Goal: Task Accomplishment & Management: Complete application form

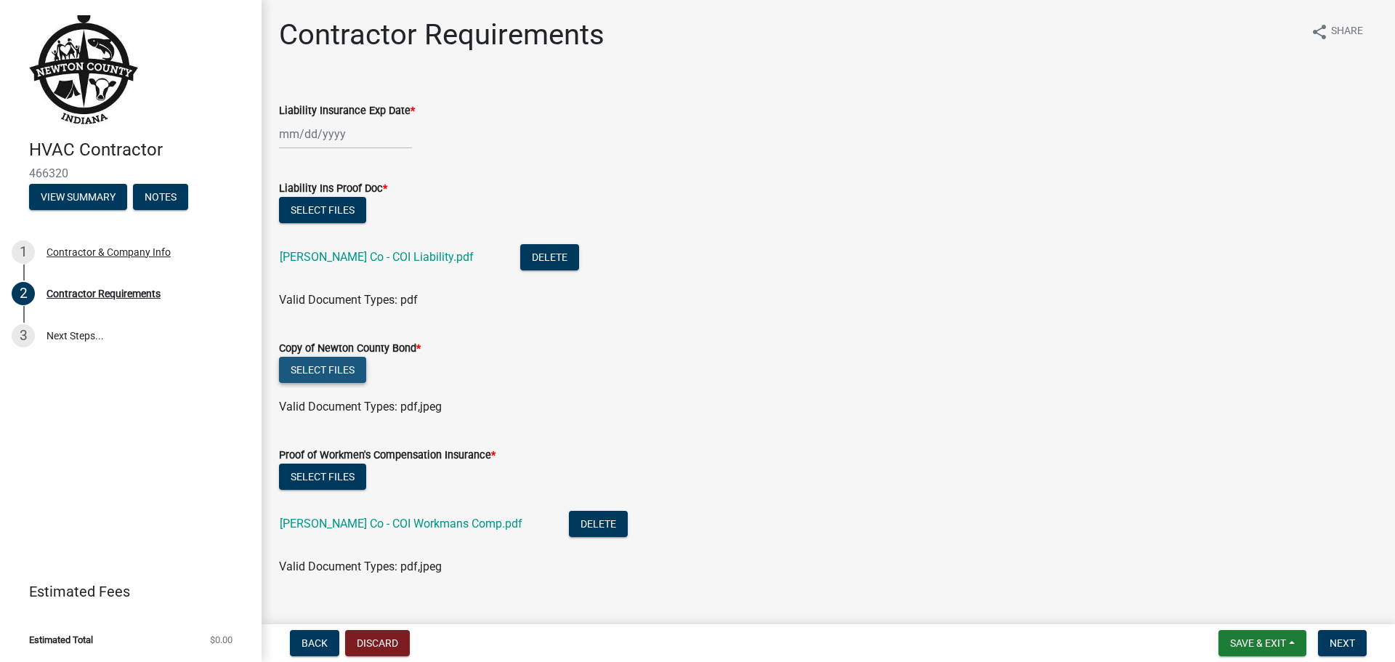
click at [329, 365] on button "Select files" at bounding box center [322, 370] width 87 height 26
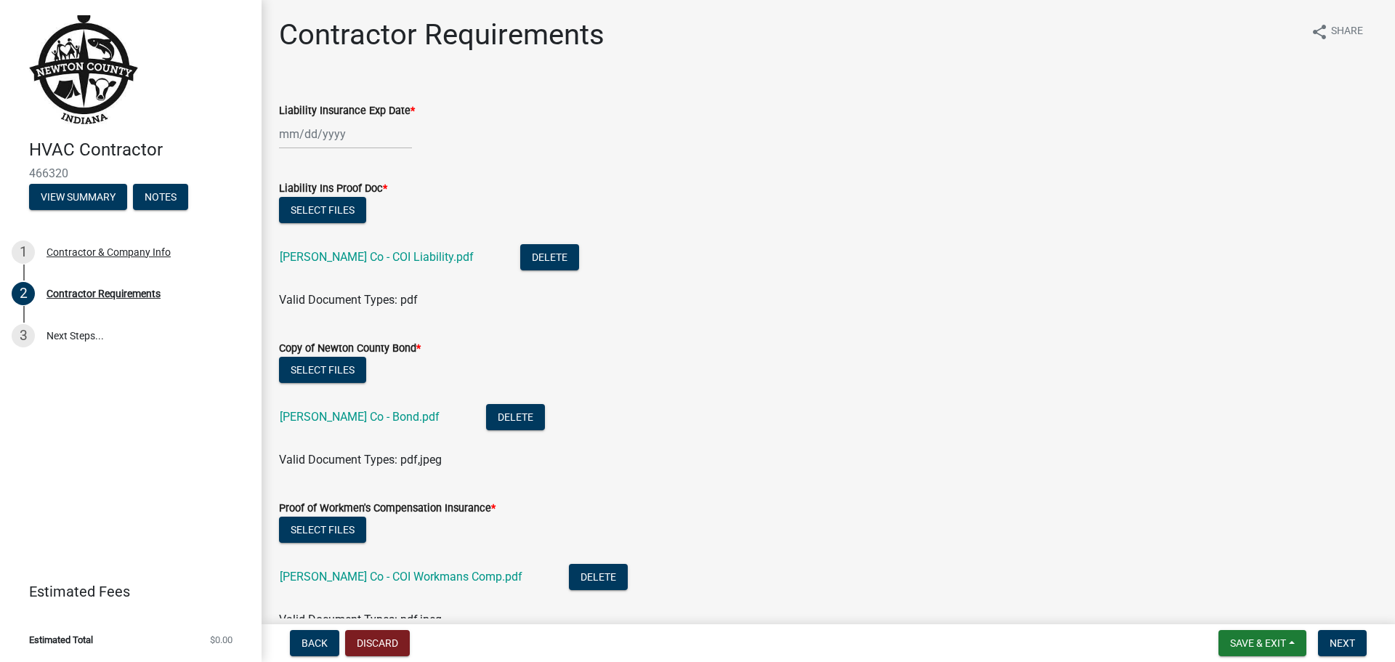
click at [318, 132] on div at bounding box center [345, 134] width 133 height 30
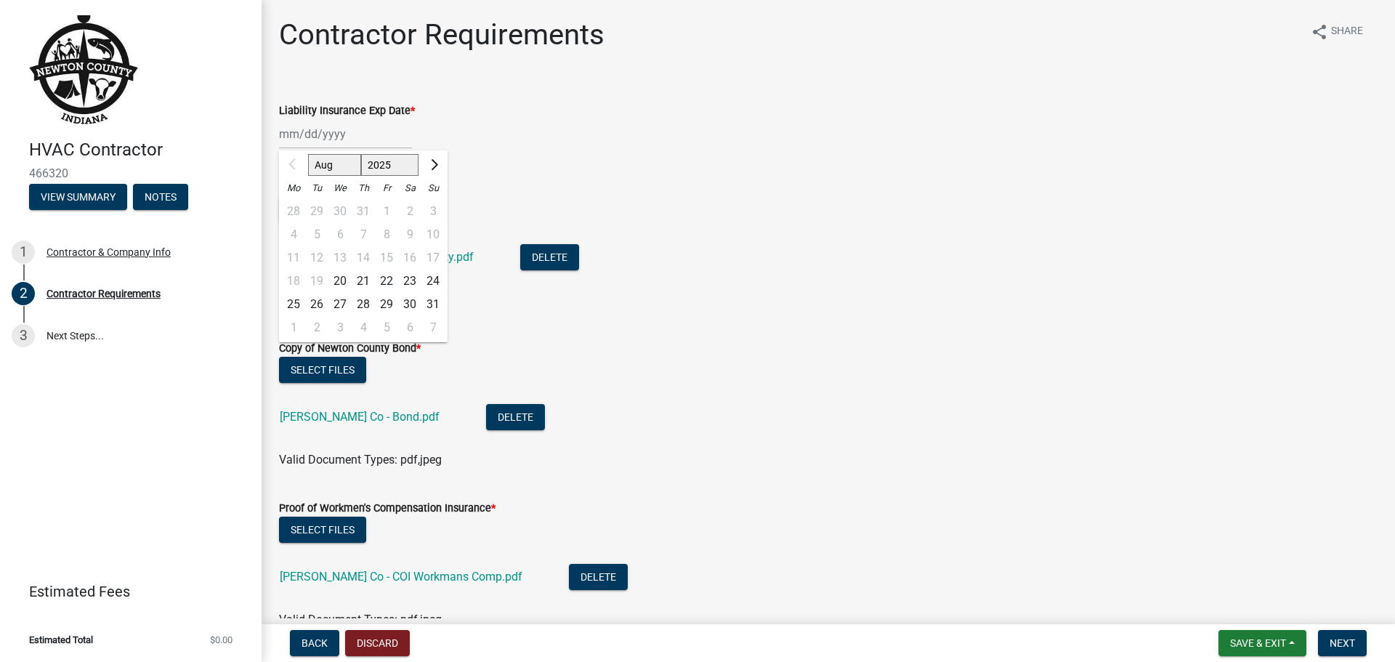
click at [587, 126] on div "Aug Sep Oct Nov [DATE] 2026 2027 2028 2029 2030 2031 2032 2033 2034 2035 2036 2…" at bounding box center [828, 134] width 1099 height 30
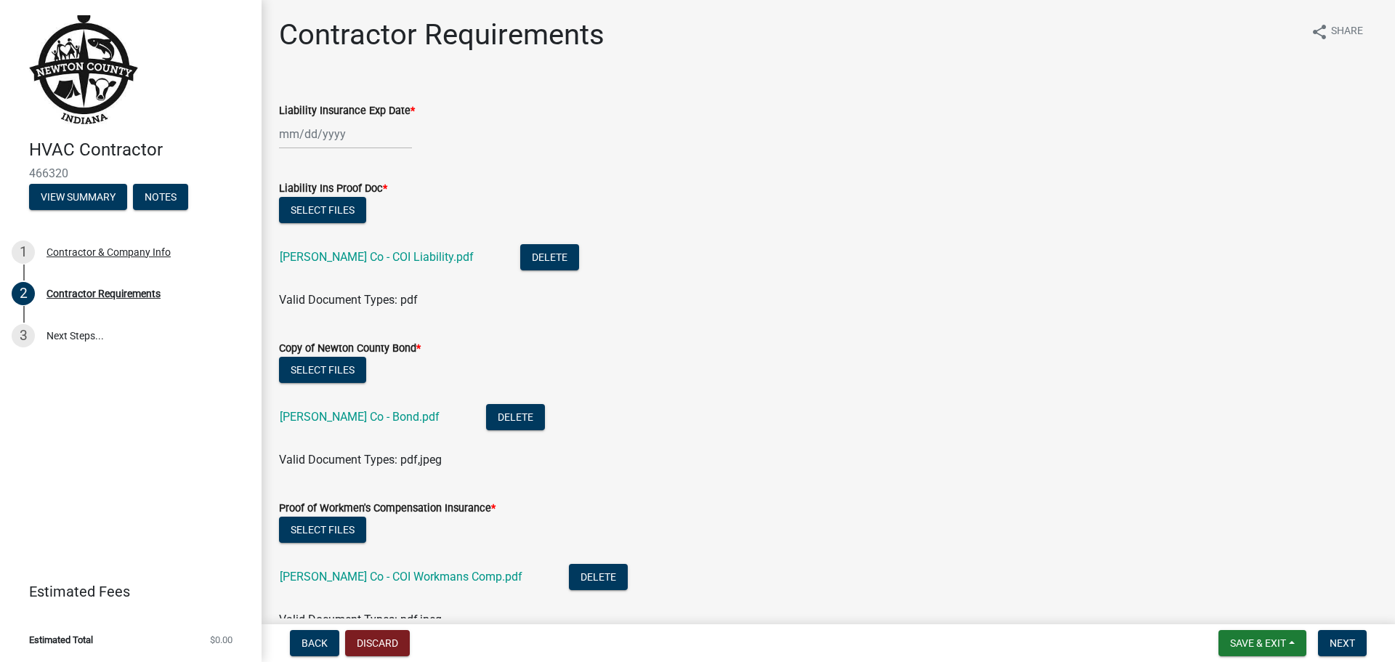
click at [293, 137] on div at bounding box center [345, 134] width 133 height 30
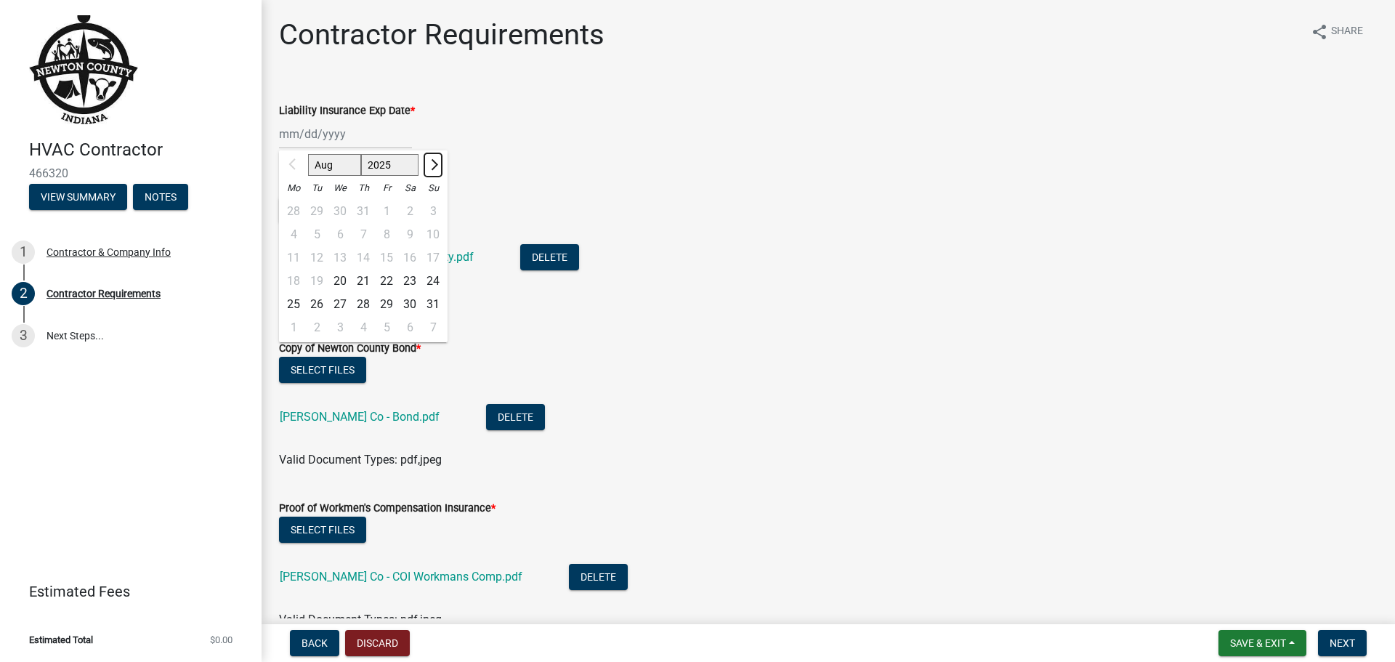
click at [433, 164] on span "Next month" at bounding box center [432, 164] width 11 height 11
click at [434, 164] on span "Next month" at bounding box center [432, 164] width 11 height 11
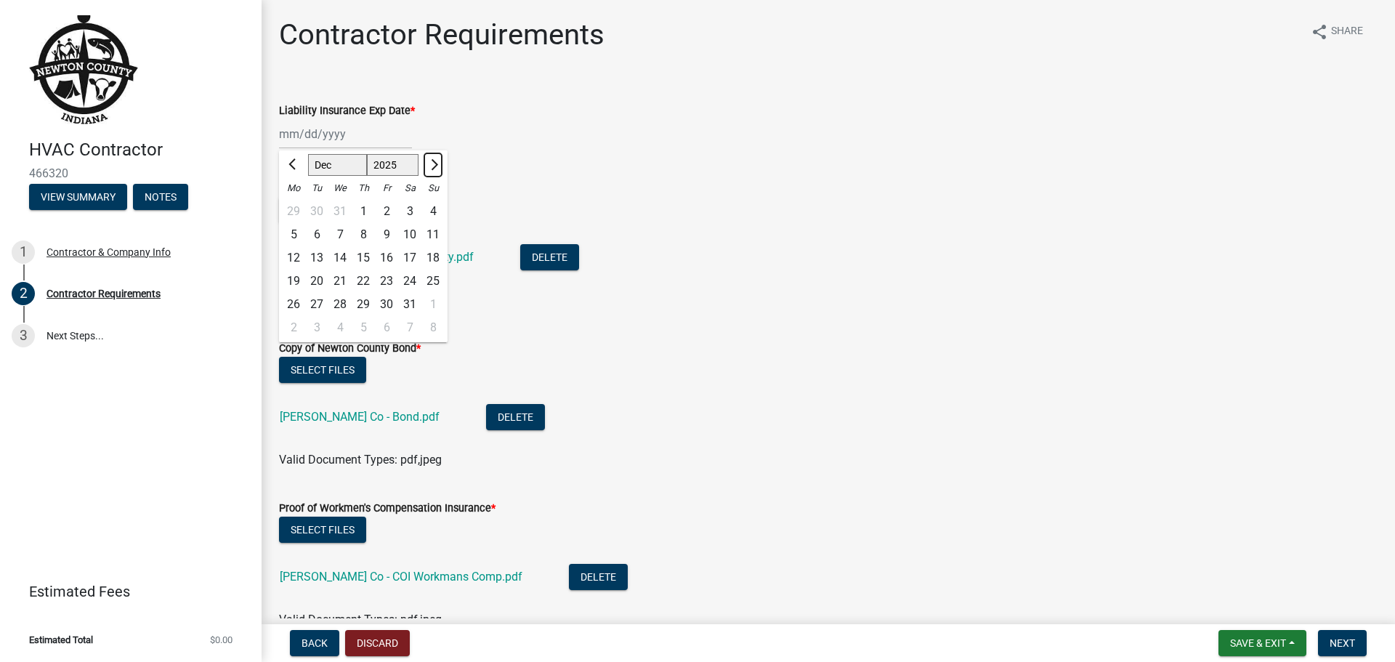
select select "1"
select select "2026"
click at [434, 165] on span "Next month" at bounding box center [432, 164] width 11 height 11
select select "2"
click at [299, 278] on div "16" at bounding box center [293, 281] width 23 height 23
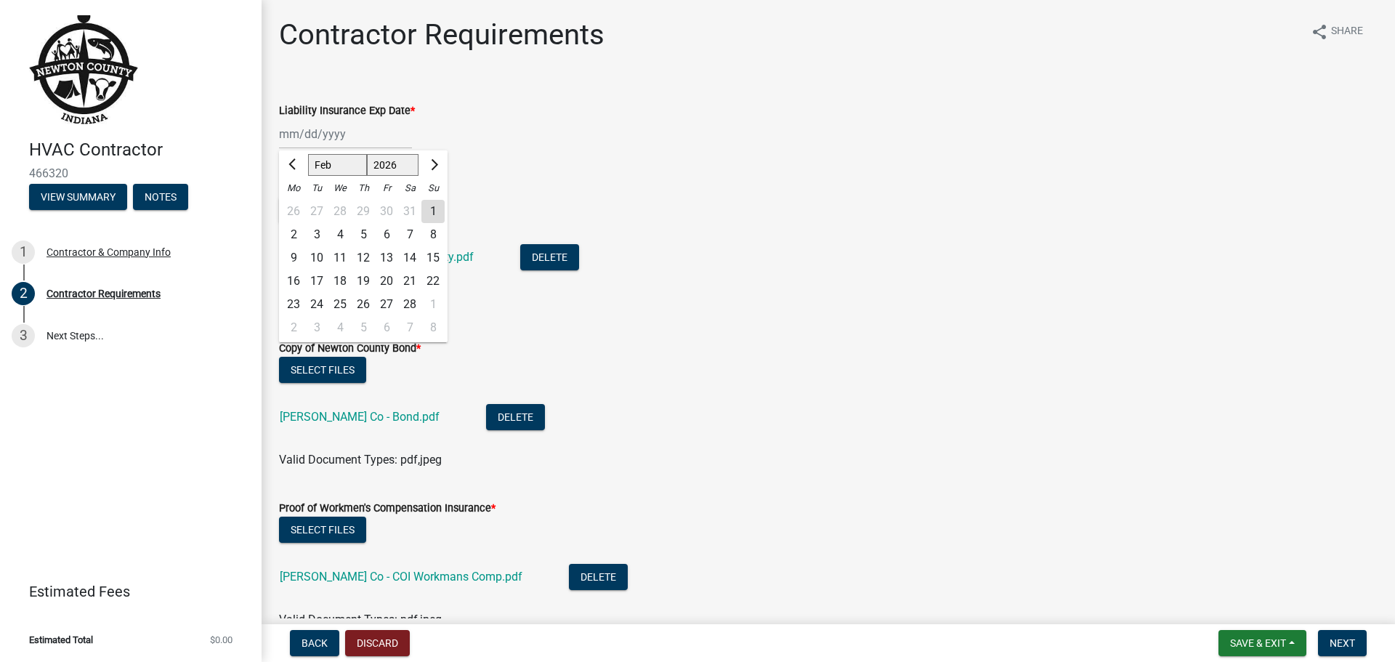
type input "[DATE]"
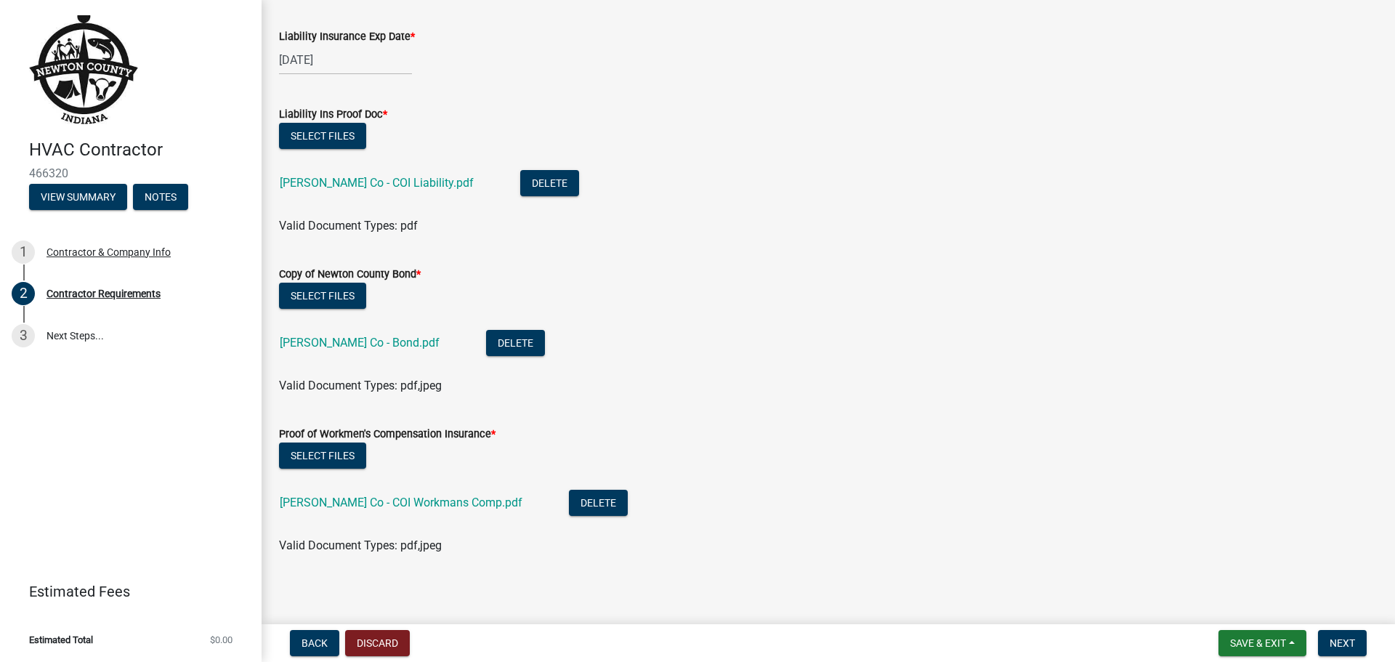
scroll to position [80, 0]
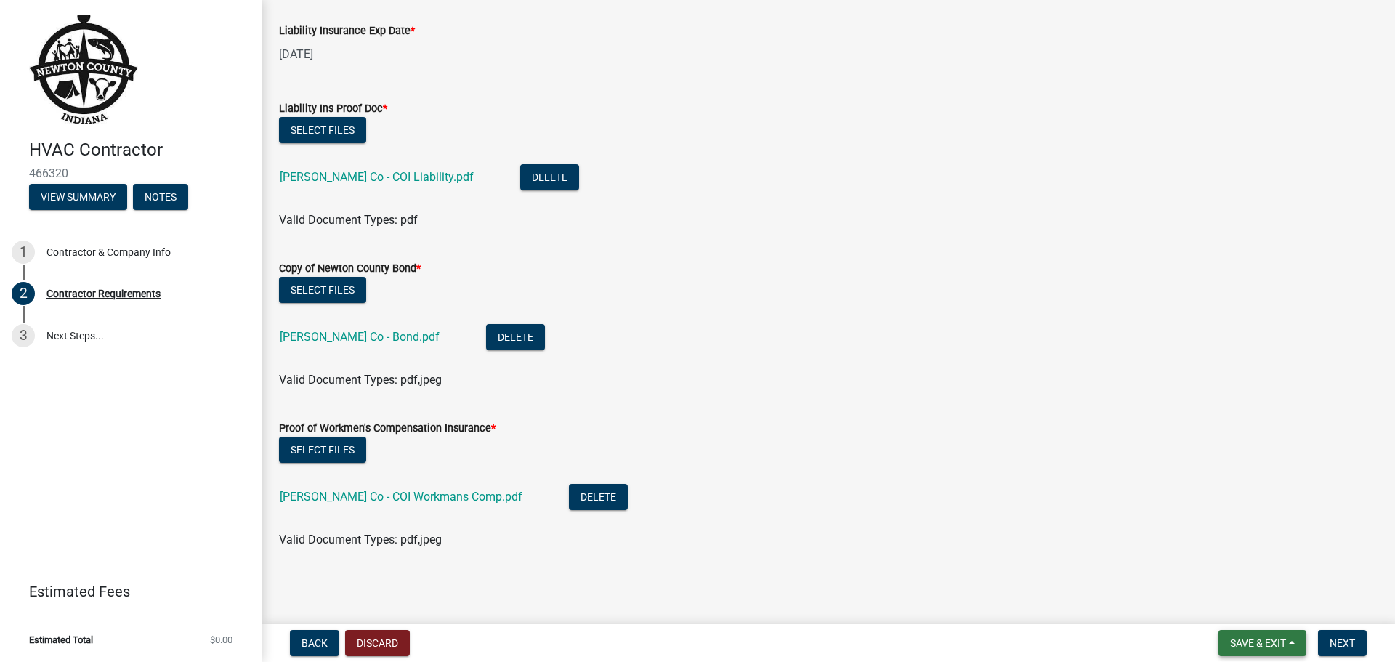
click at [1295, 643] on button "Save & Exit" at bounding box center [1262, 643] width 88 height 26
click at [1234, 571] on button "Save" at bounding box center [1248, 570] width 116 height 35
click at [1345, 644] on span "Next" at bounding box center [1342, 643] width 25 height 12
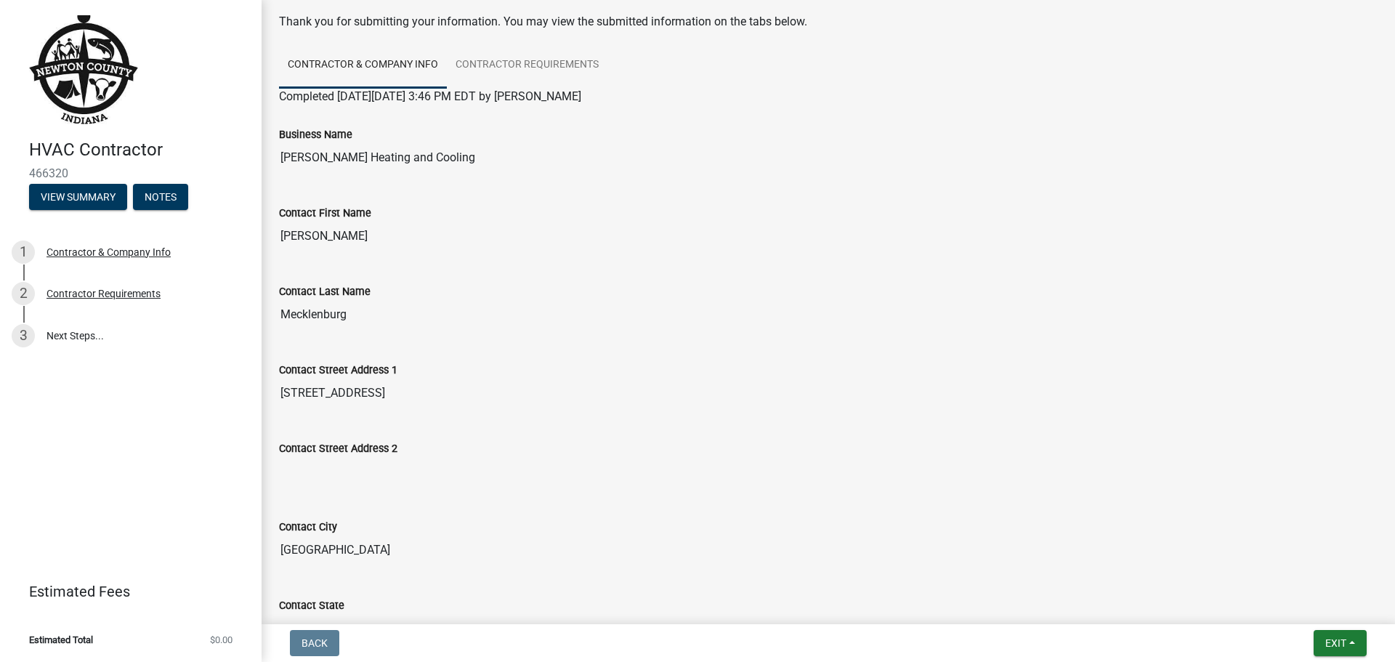
scroll to position [0, 0]
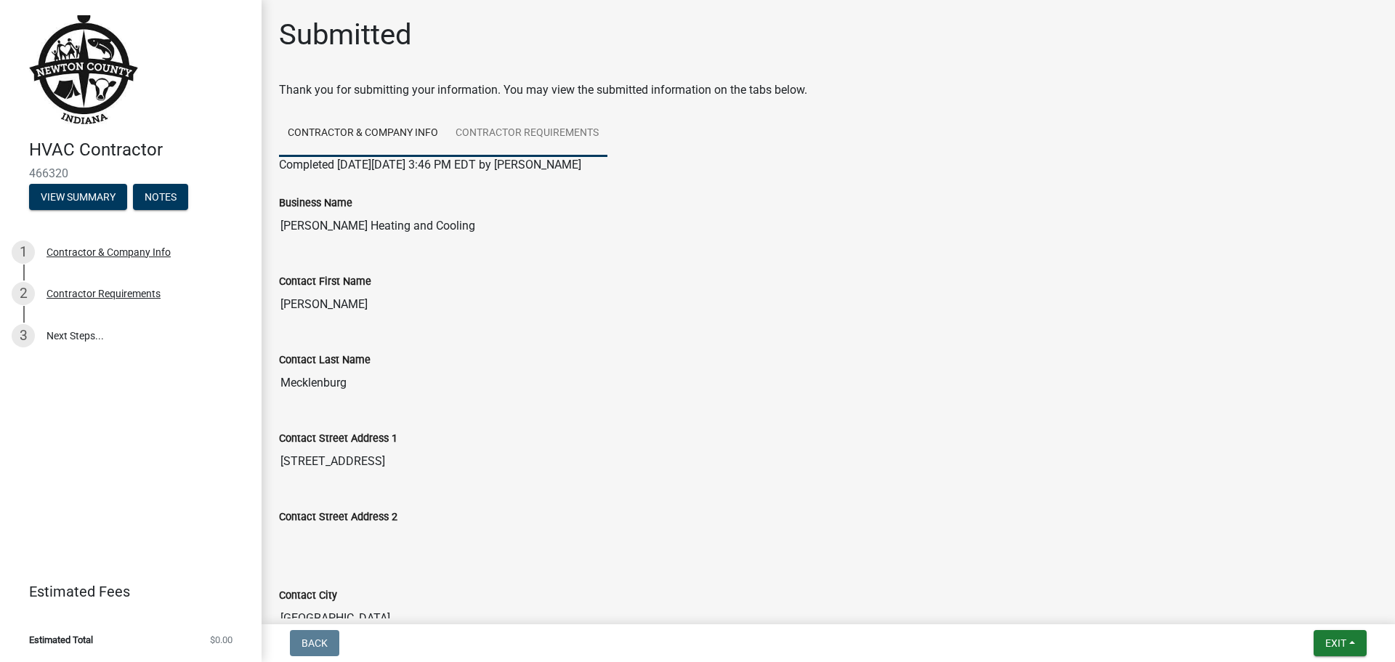
click at [493, 134] on link "Contractor Requirements" at bounding box center [527, 133] width 161 height 46
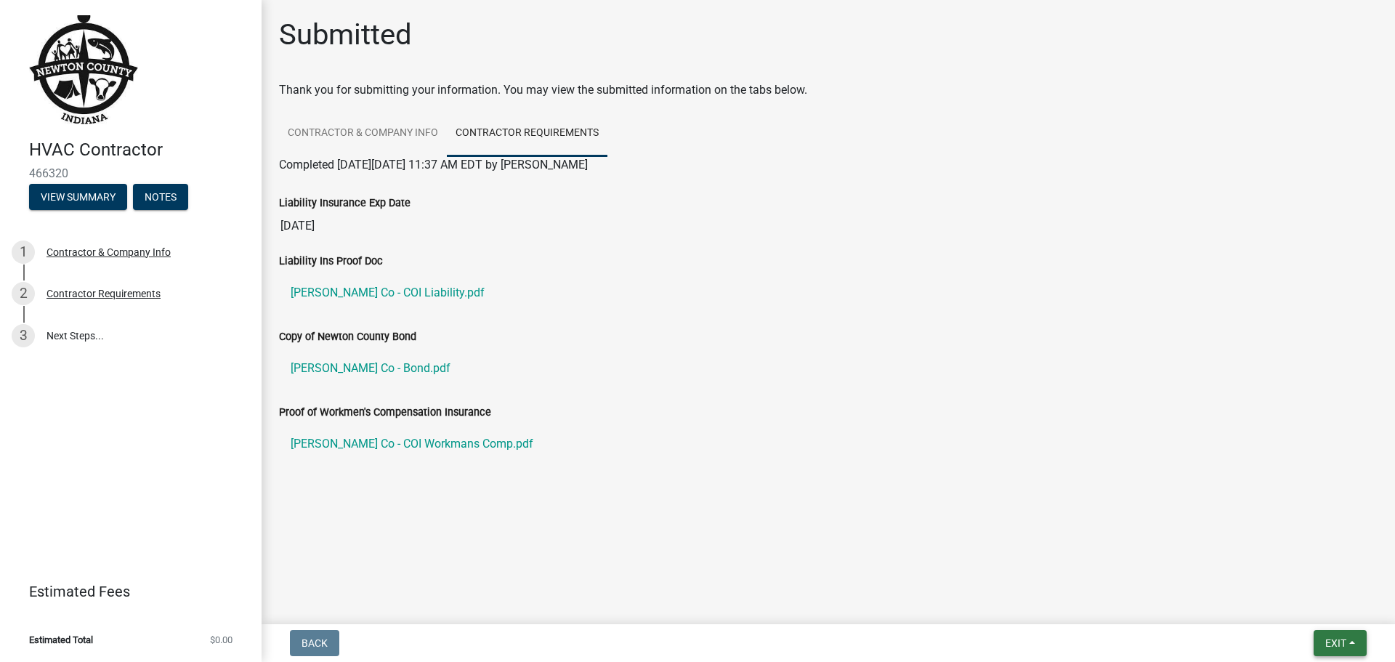
click at [1327, 647] on span "Exit" at bounding box center [1335, 643] width 21 height 12
